Goal: Navigation & Orientation: Find specific page/section

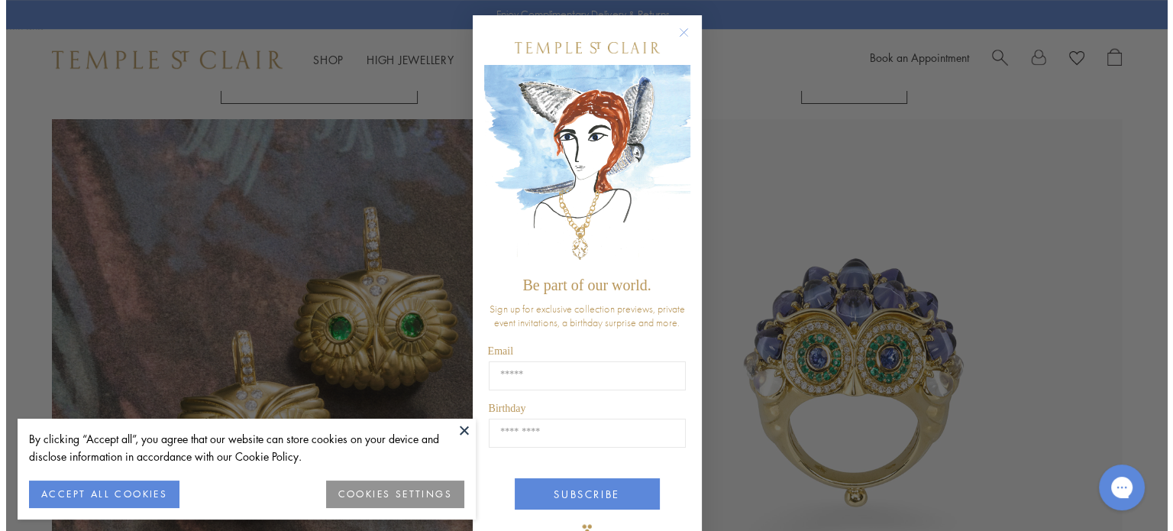
scroll to position [1534, 0]
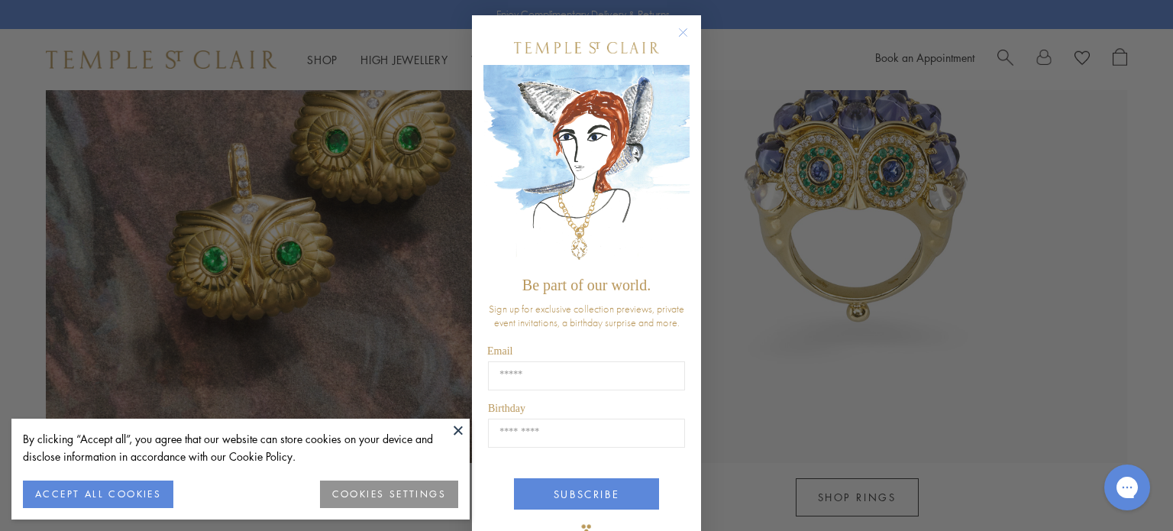
click at [684, 36] on circle "Close dialog" at bounding box center [683, 33] width 18 height 18
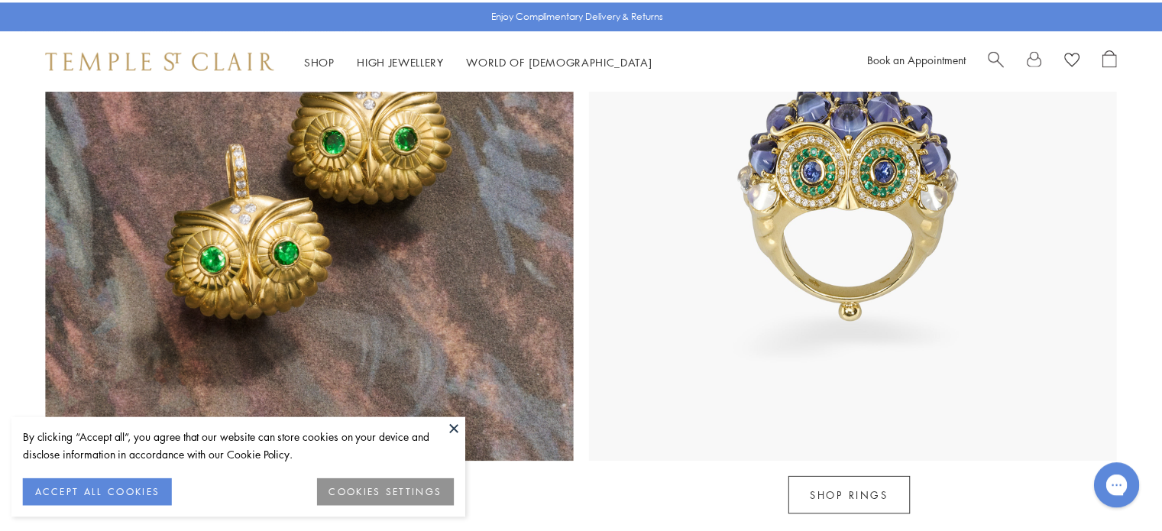
scroll to position [1528, 0]
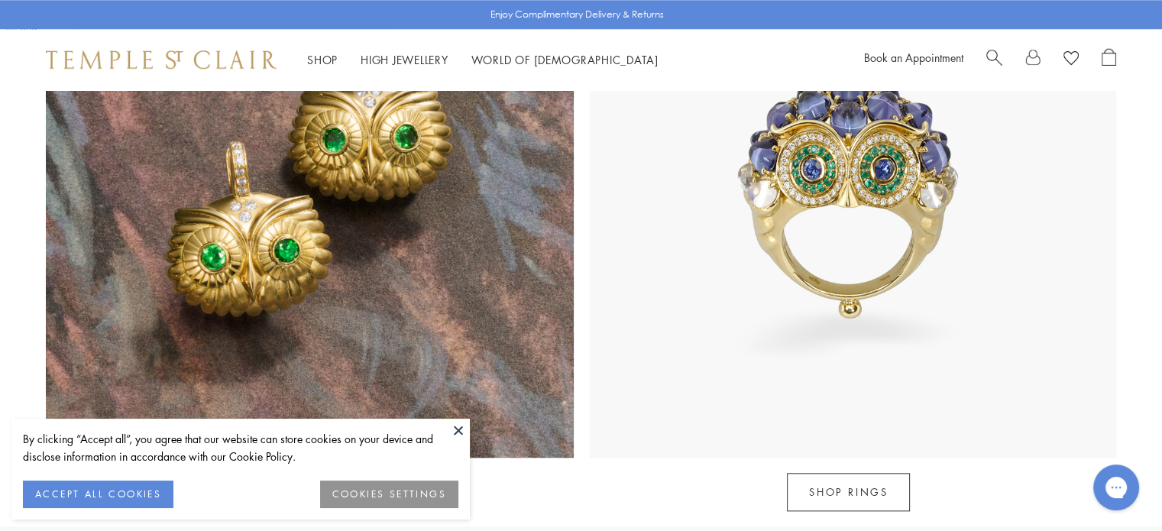
click at [461, 427] on button at bounding box center [458, 430] width 23 height 23
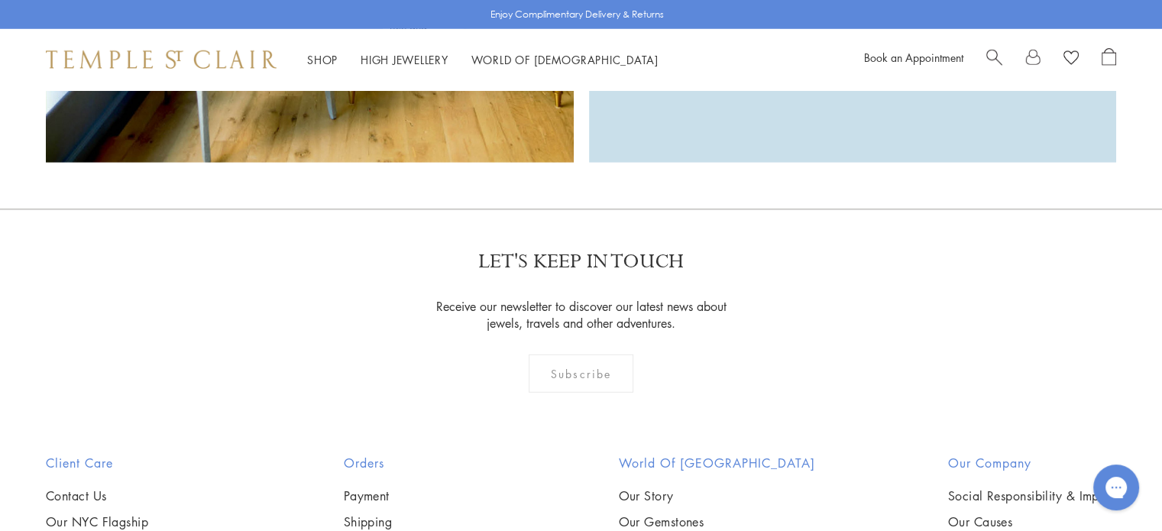
scroll to position [4430, 0]
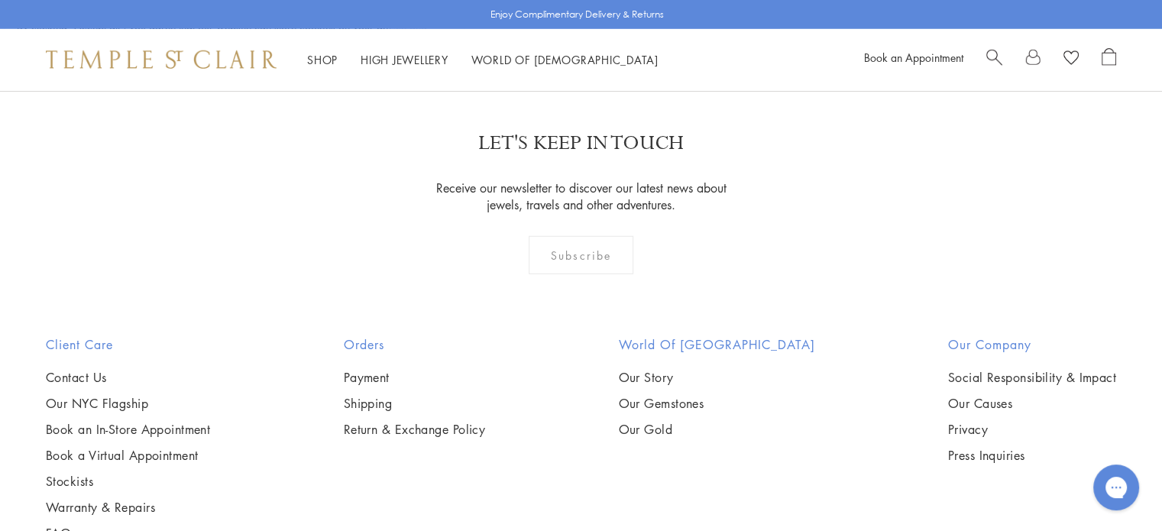
click at [168, 59] on img at bounding box center [161, 59] width 231 height 18
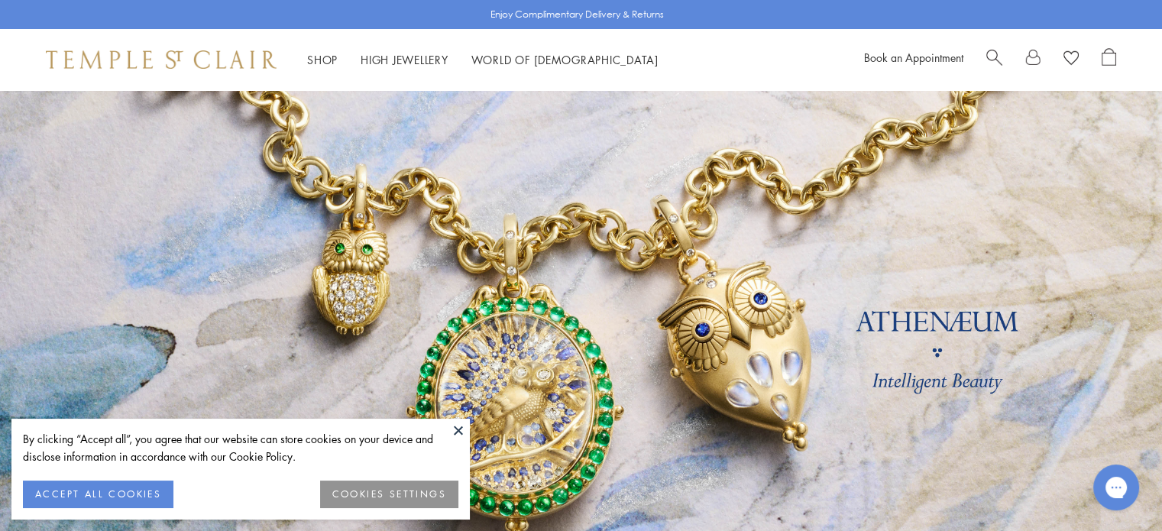
click at [455, 430] on button at bounding box center [458, 430] width 23 height 23
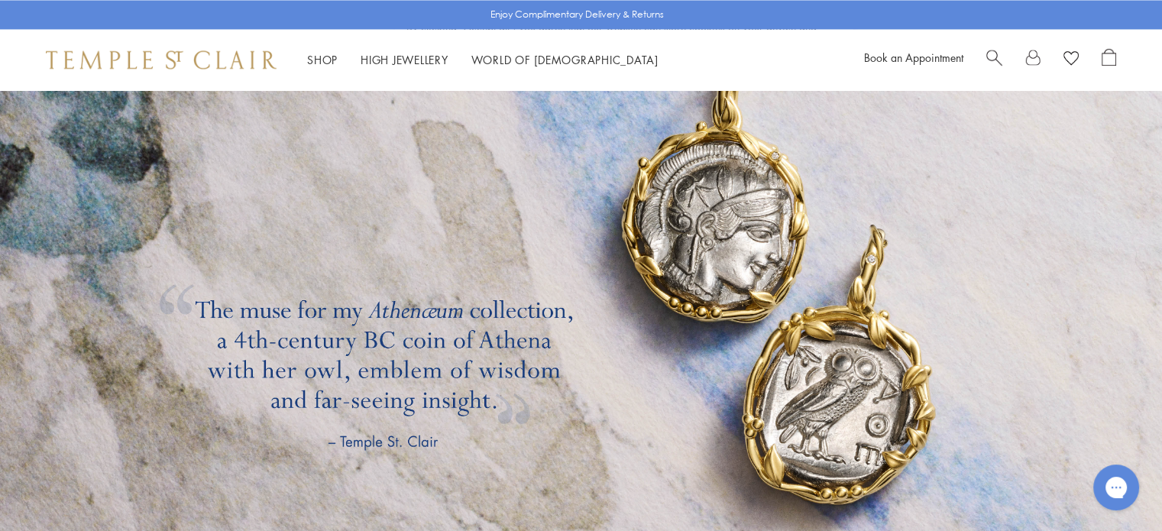
scroll to position [2750, 0]
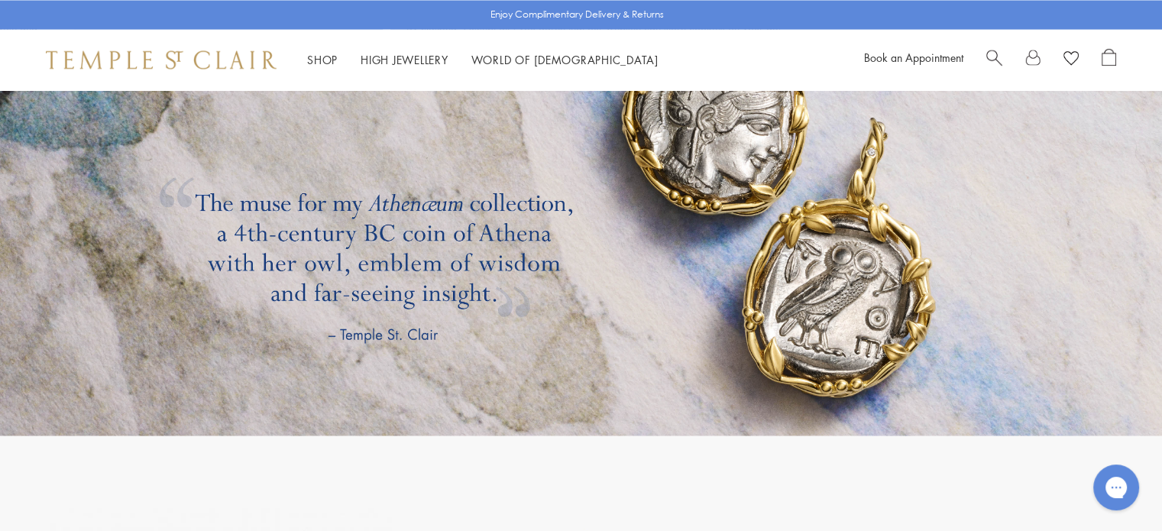
click at [663, 254] on link at bounding box center [581, 168] width 1162 height 535
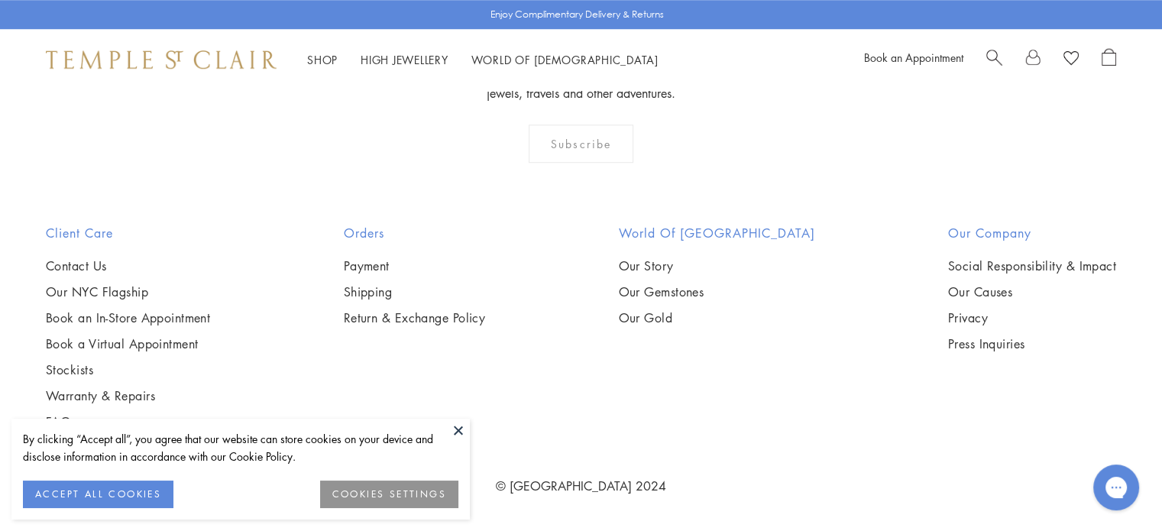
scroll to position [3150, 0]
click at [458, 433] on button at bounding box center [458, 430] width 23 height 23
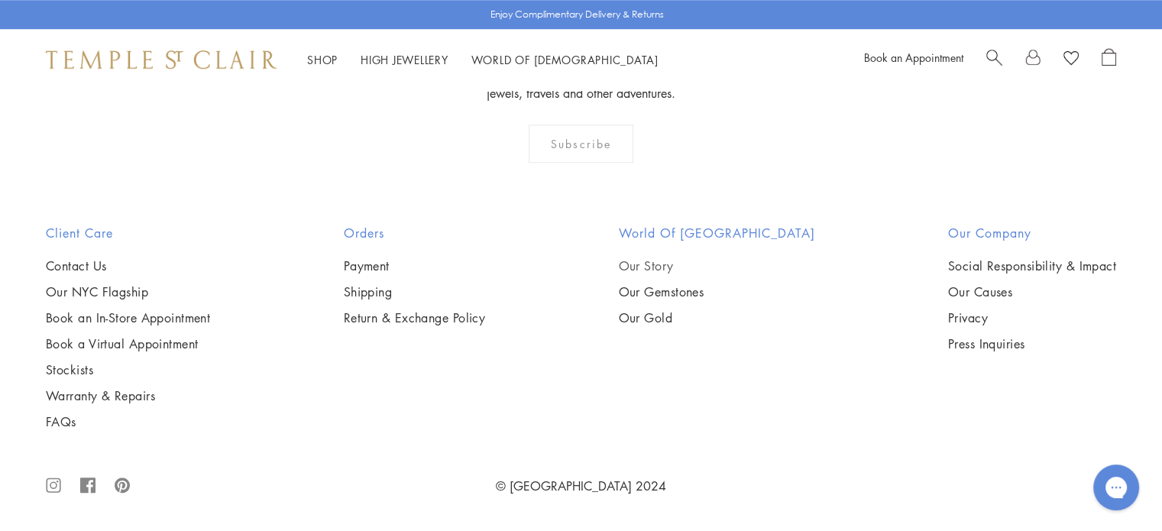
click at [691, 269] on link "Our Story" at bounding box center [716, 265] width 196 height 17
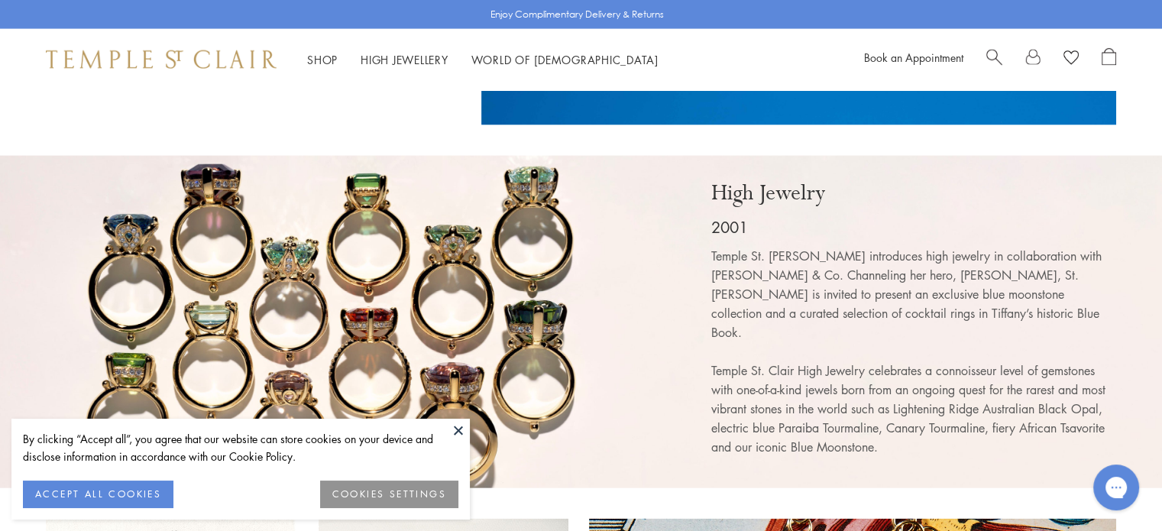
scroll to position [3666, 0]
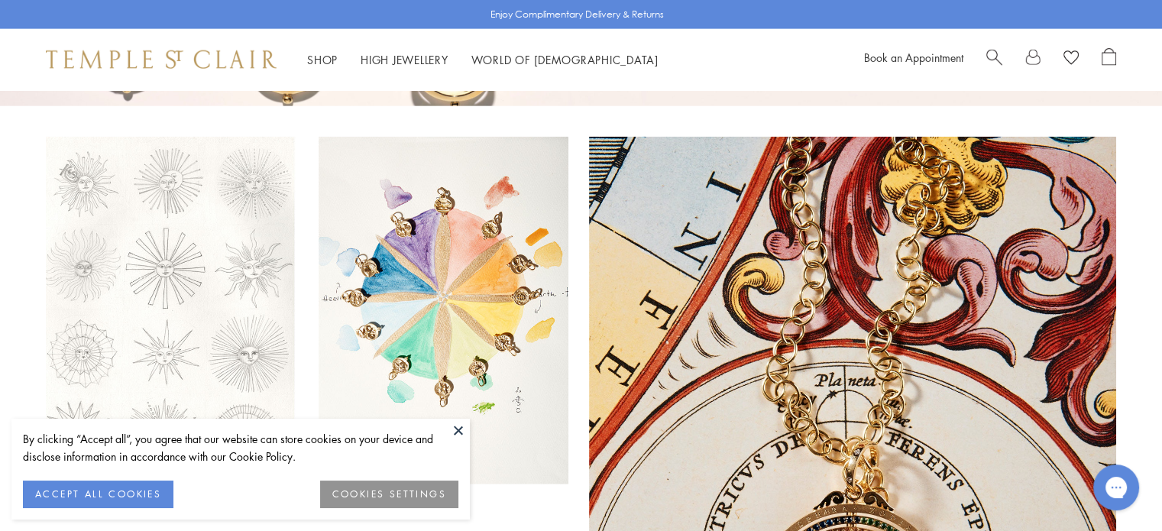
click at [458, 425] on button at bounding box center [458, 430] width 23 height 23
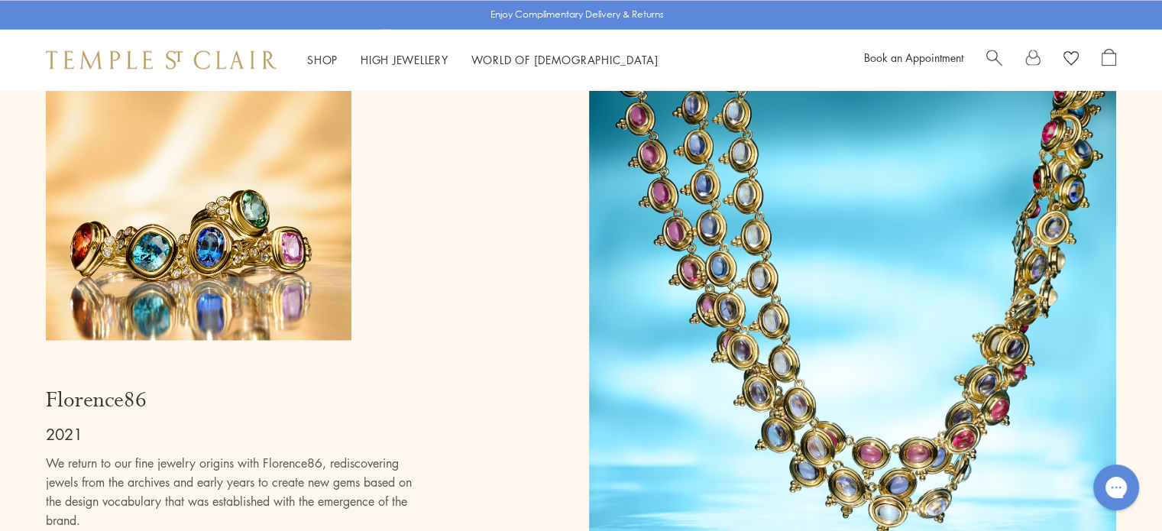
scroll to position [8478, 0]
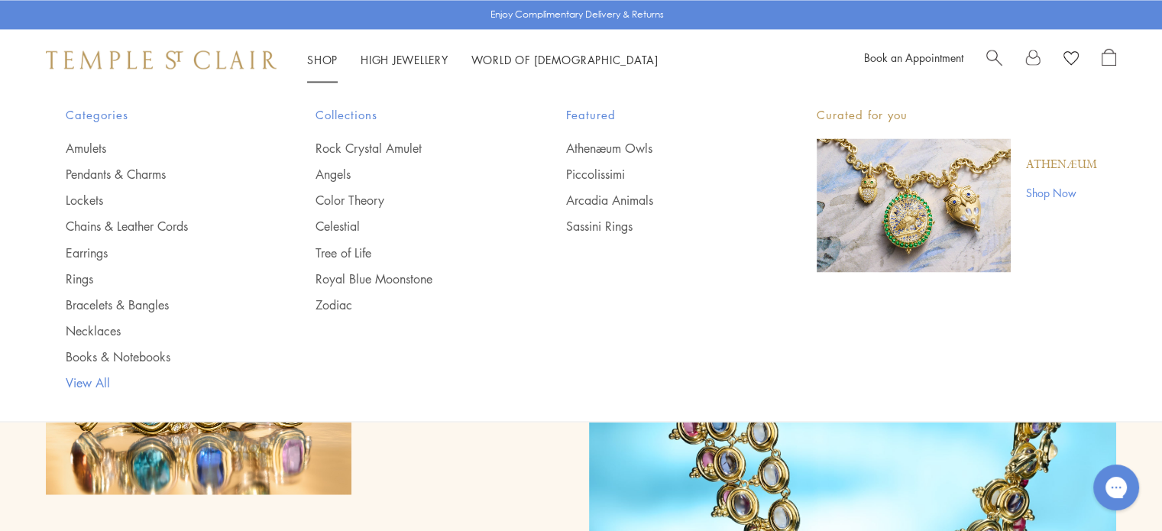
click at [105, 382] on link "View All" at bounding box center [160, 382] width 189 height 17
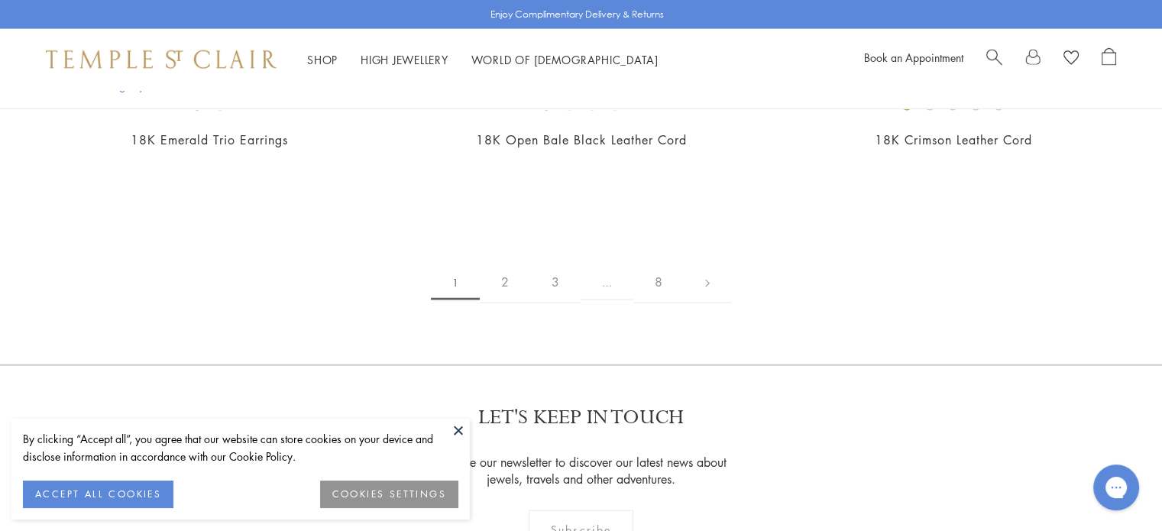
scroll to position [3590, 0]
